Goal: Find specific page/section: Find specific page/section

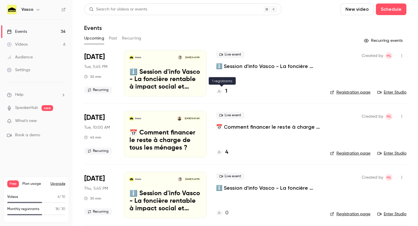
click at [225, 93] on div "1" at bounding box center [221, 91] width 11 height 8
